Goal: Find specific page/section: Find specific page/section

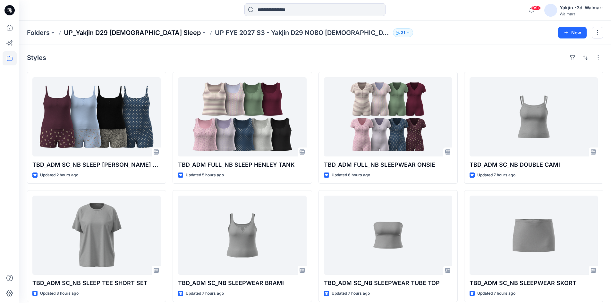
click at [126, 36] on p "UP_Yakjin D29 [DEMOGRAPHIC_DATA] Sleep" at bounding box center [132, 32] width 137 height 9
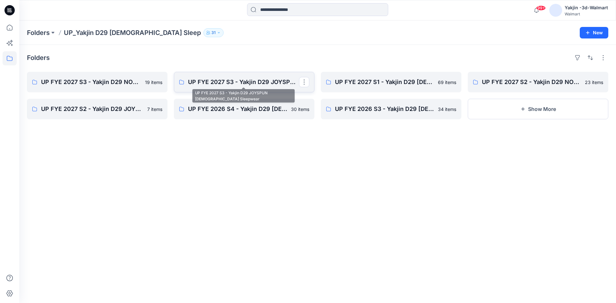
click at [223, 83] on p "UP FYE 2027 S3 - Yakjin D29 JOYSPUN [DEMOGRAPHIC_DATA] Sleepwear" at bounding box center [243, 82] width 111 height 9
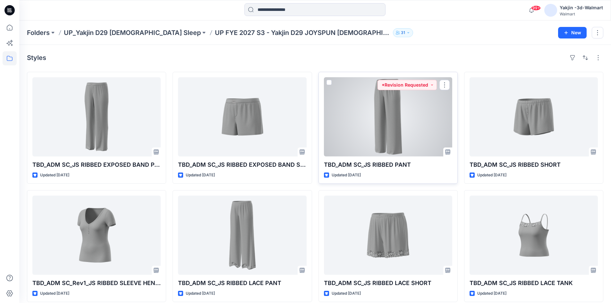
click at [433, 127] on div at bounding box center [388, 116] width 128 height 79
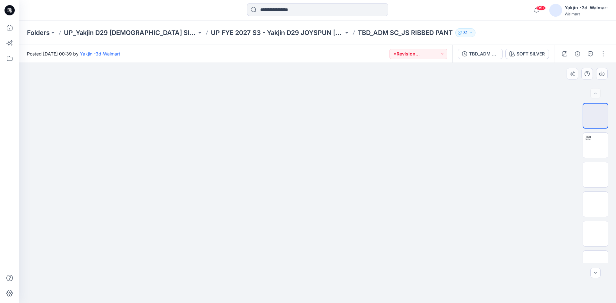
drag, startPoint x: 315, startPoint y: 92, endPoint x: 285, endPoint y: 201, distance: 113.4
drag, startPoint x: 315, startPoint y: 118, endPoint x: 242, endPoint y: 261, distance: 160.0
click at [589, 56] on button "button" at bounding box center [590, 54] width 10 height 10
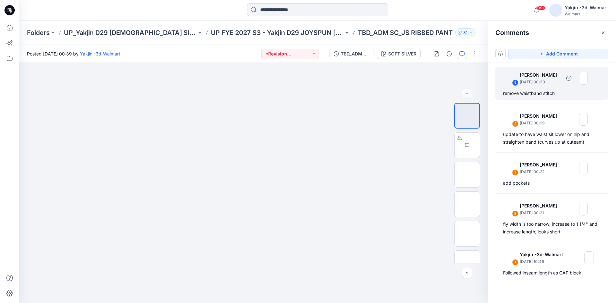
click at [532, 91] on div "remove waistband stitch" at bounding box center [551, 93] width 97 height 8
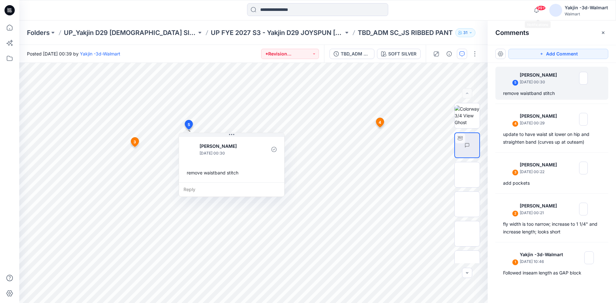
click at [502, 6] on div "99+ Notifications Your style TBD_ADM SC_NB SLEEP [PERSON_NAME] SET has been upd…" at bounding box center [317, 10] width 596 height 14
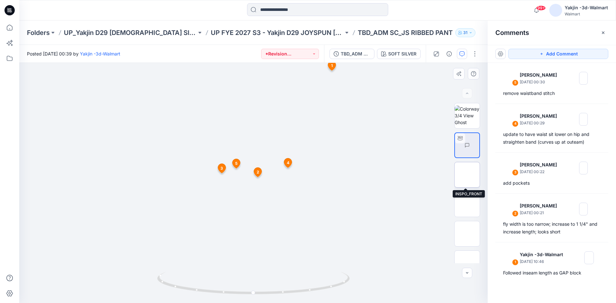
click at [467, 175] on img at bounding box center [467, 175] width 0 height 0
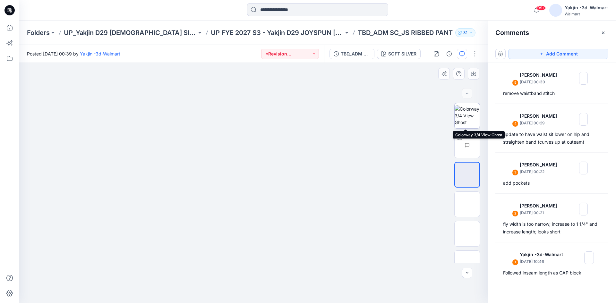
click at [463, 114] on img at bounding box center [466, 115] width 25 height 20
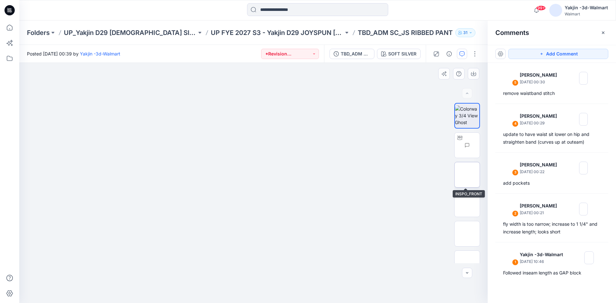
click at [467, 175] on img at bounding box center [467, 175] width 0 height 0
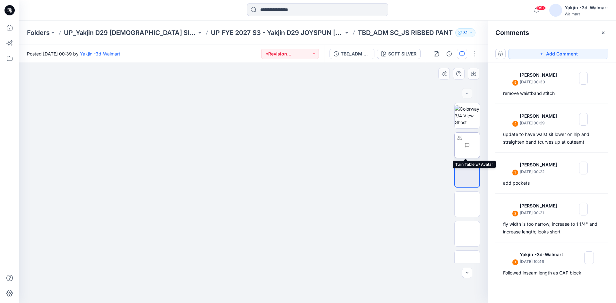
click at [479, 145] on img at bounding box center [479, 145] width 0 height 0
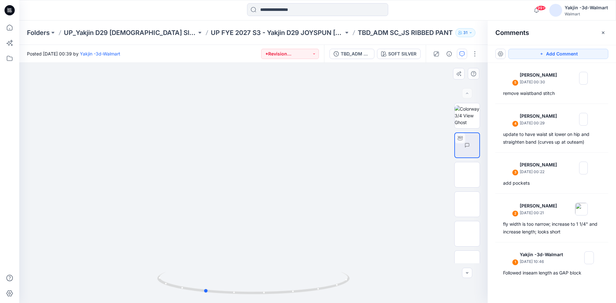
drag, startPoint x: 300, startPoint y: 295, endPoint x: 251, endPoint y: 298, distance: 49.1
click at [251, 298] on div at bounding box center [253, 183] width 468 height 240
drag, startPoint x: 296, startPoint y: 292, endPoint x: 162, endPoint y: 297, distance: 134.8
click at [162, 297] on div at bounding box center [253, 287] width 192 height 32
drag, startPoint x: 311, startPoint y: 293, endPoint x: 272, endPoint y: 296, distance: 39.9
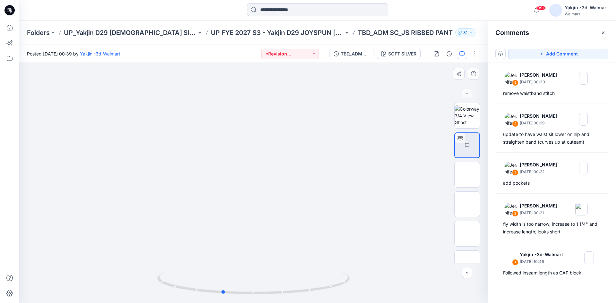
click at [272, 296] on div at bounding box center [253, 287] width 192 height 32
click at [353, 23] on div "Folders UP_Yakjin D29 [DEMOGRAPHIC_DATA] Sleep UP FYE 2027 S3 - Yakjin D29 JOYS…" at bounding box center [317, 33] width 596 height 24
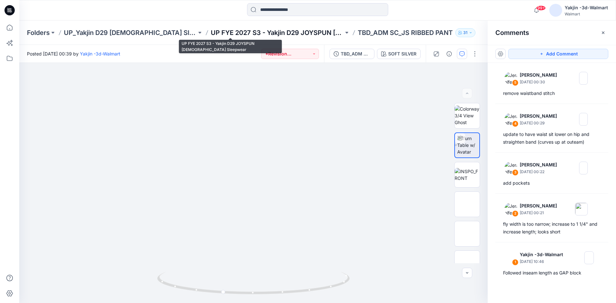
click at [222, 33] on p "UP FYE 2027 S3 - Yakjin D29 JOYSPUN [DEMOGRAPHIC_DATA] Sleepwear" at bounding box center [277, 32] width 133 height 9
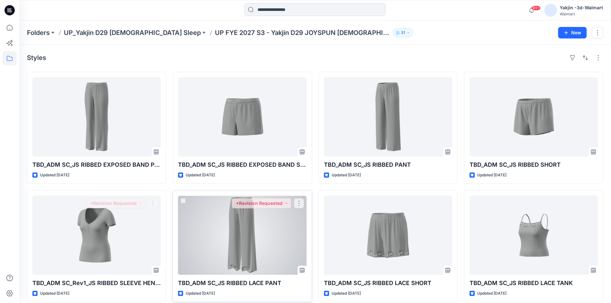
click at [228, 237] on div at bounding box center [242, 235] width 128 height 79
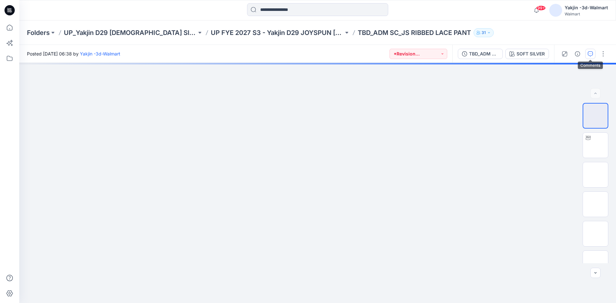
click at [590, 55] on icon "button" at bounding box center [589, 53] width 5 height 5
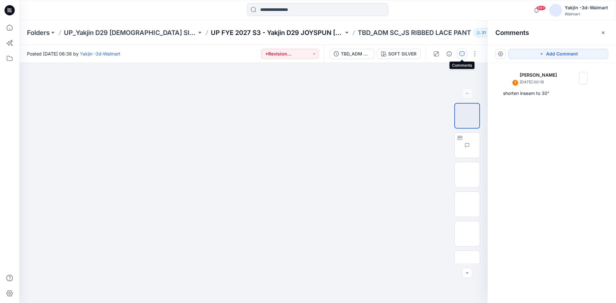
click at [236, 34] on p "UP FYE 2027 S3 - Yakjin D29 JOYSPUN [DEMOGRAPHIC_DATA] Sleepwear" at bounding box center [277, 32] width 133 height 9
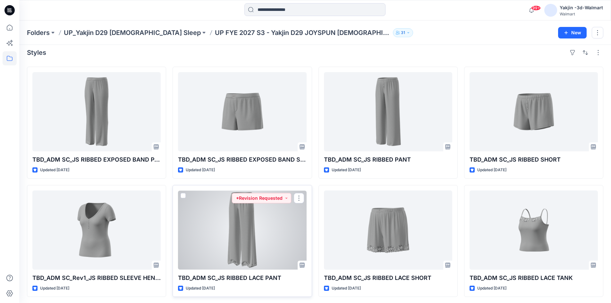
scroll to position [7, 0]
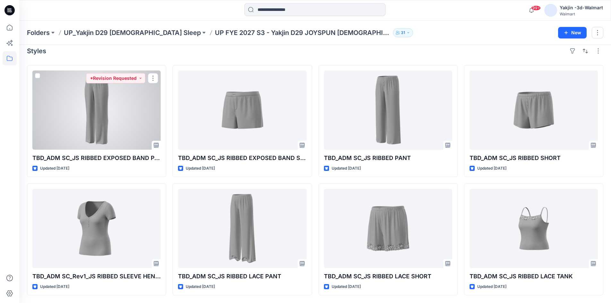
click at [85, 120] on div at bounding box center [96, 110] width 128 height 79
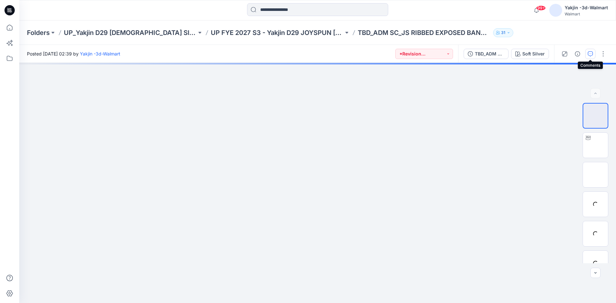
click at [589, 51] on button "button" at bounding box center [590, 54] width 10 height 10
